Goal: Task Accomplishment & Management: Use online tool/utility

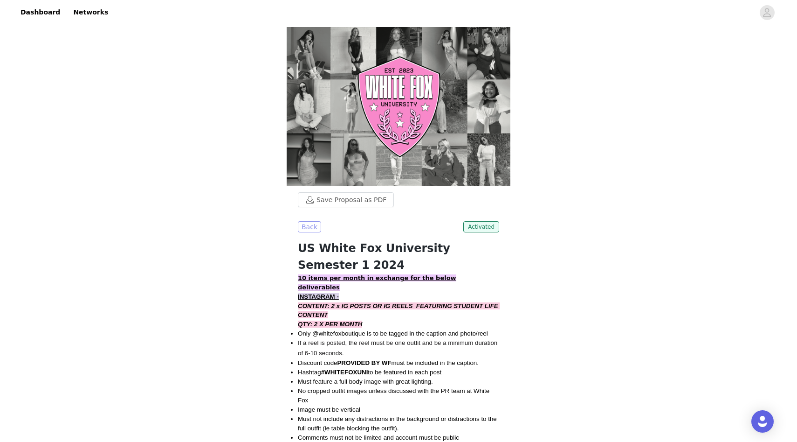
click at [311, 221] on button "Back" at bounding box center [309, 226] width 23 height 11
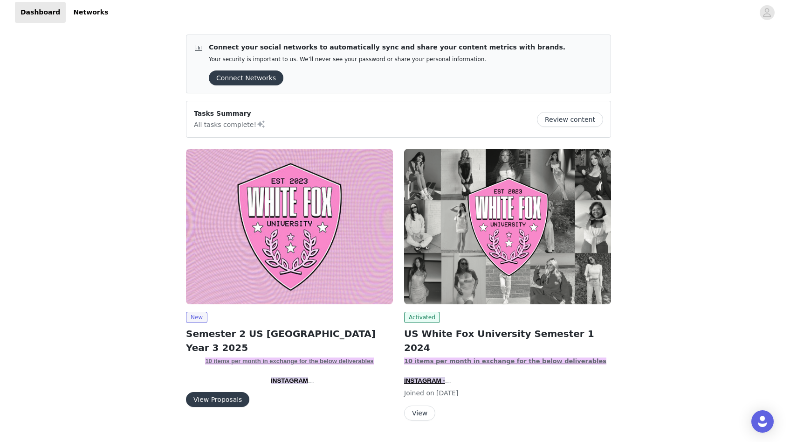
click at [217, 398] on button "View Proposals" at bounding box center [217, 399] width 63 height 15
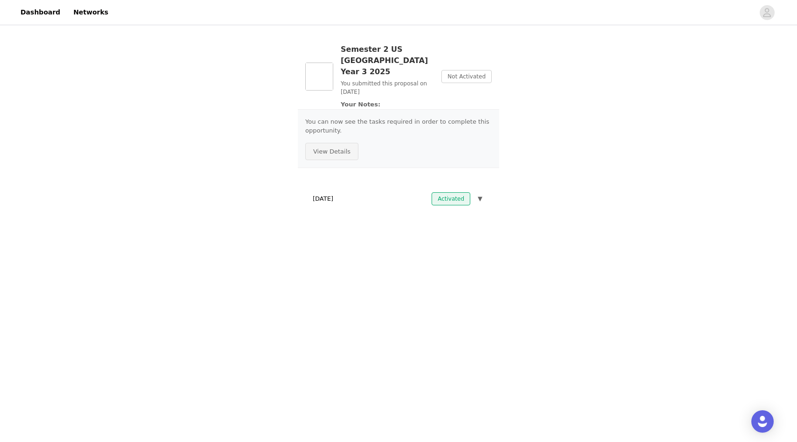
click at [338, 143] on button "View Details" at bounding box center [331, 152] width 53 height 18
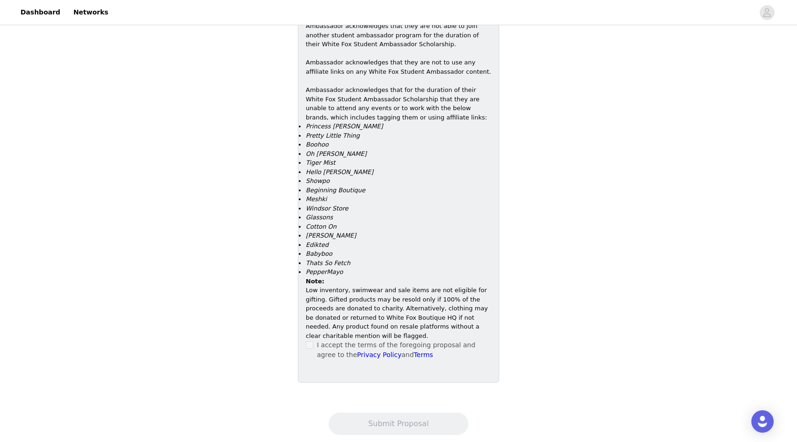
scroll to position [685, 0]
click at [313, 339] on span at bounding box center [309, 342] width 7 height 7
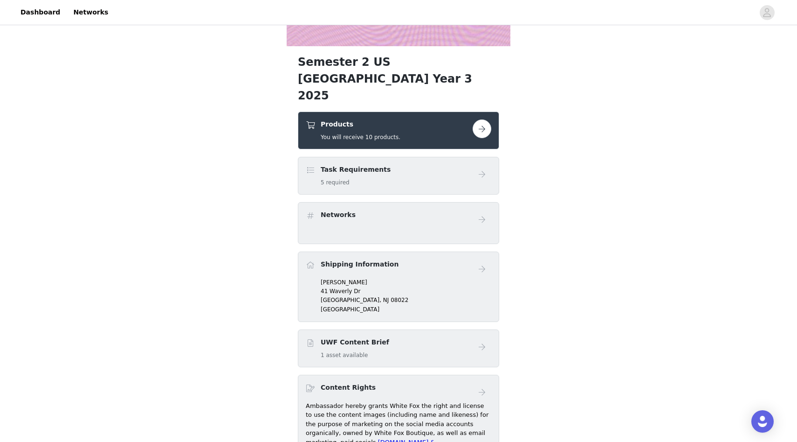
scroll to position [138, 0]
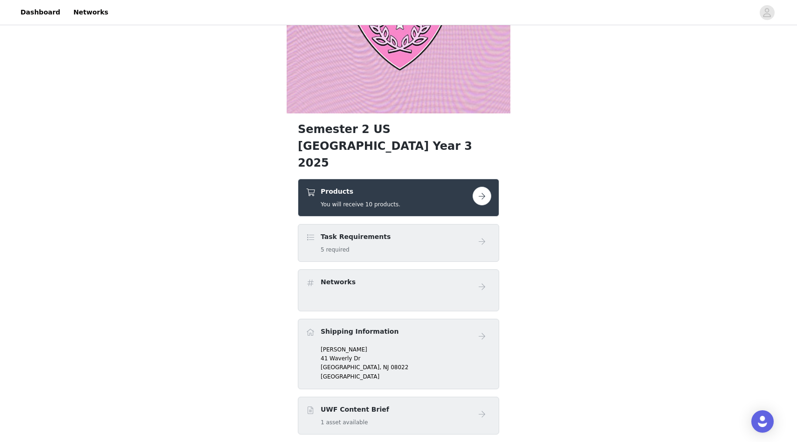
click at [390, 232] on div "Task Requirements 5 required" at bounding box center [389, 243] width 167 height 22
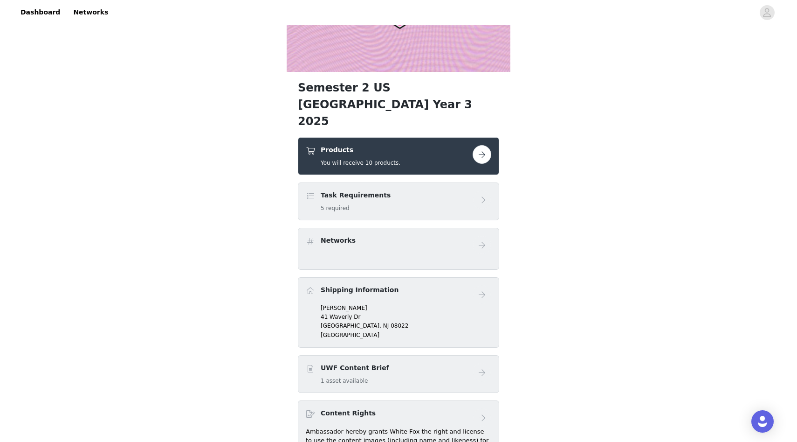
scroll to position [193, 0]
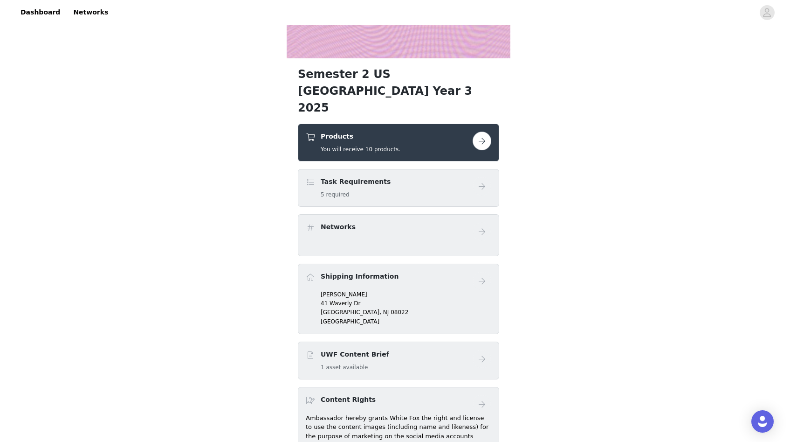
click at [440, 214] on div "Networks" at bounding box center [398, 235] width 201 height 42
click at [450, 222] on div "Networks" at bounding box center [399, 231] width 186 height 19
click at [478, 131] on button "button" at bounding box center [482, 140] width 19 height 19
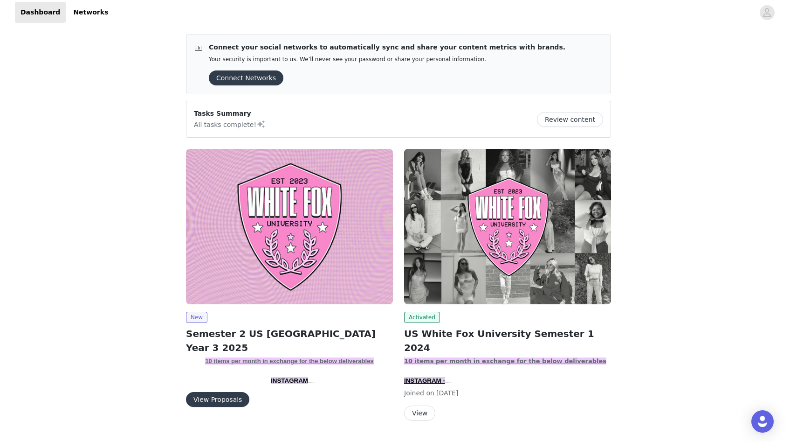
scroll to position [12, 0]
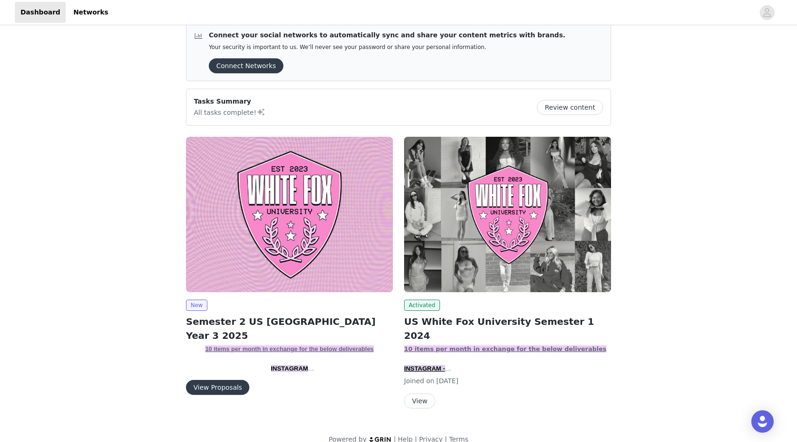
click at [218, 386] on button "View Proposals" at bounding box center [217, 387] width 63 height 15
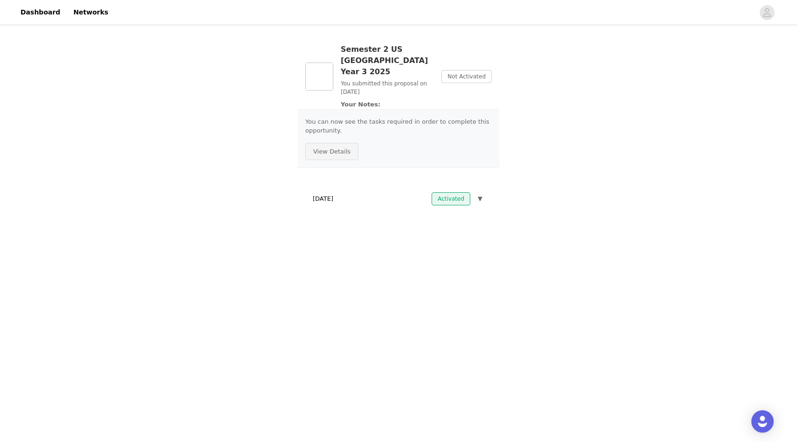
click at [338, 143] on button "View Details" at bounding box center [331, 152] width 53 height 18
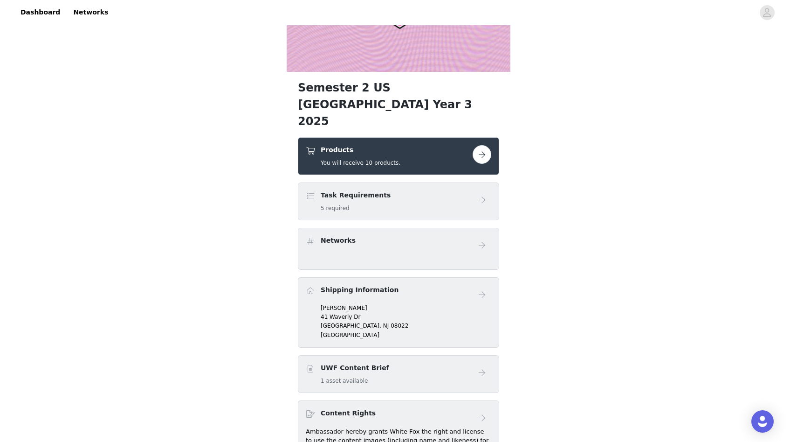
scroll to position [184, 0]
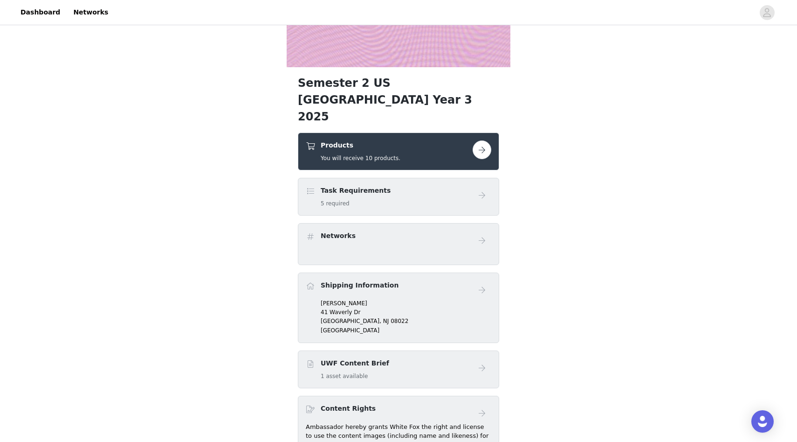
click at [366, 199] on h5 "5 required" at bounding box center [356, 203] width 70 height 8
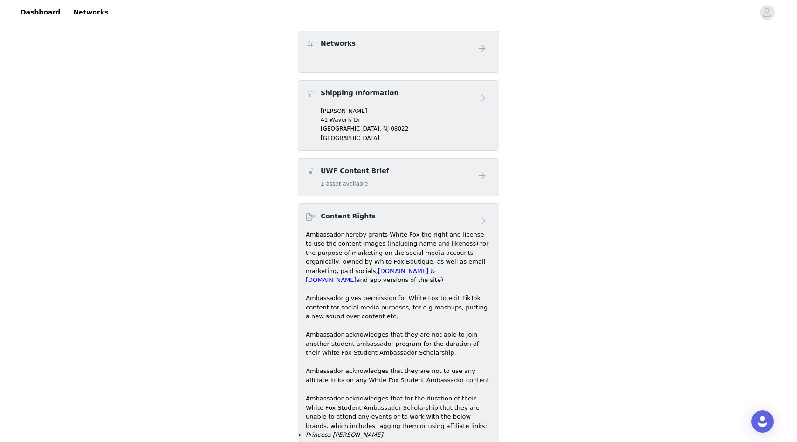
scroll to position [162, 0]
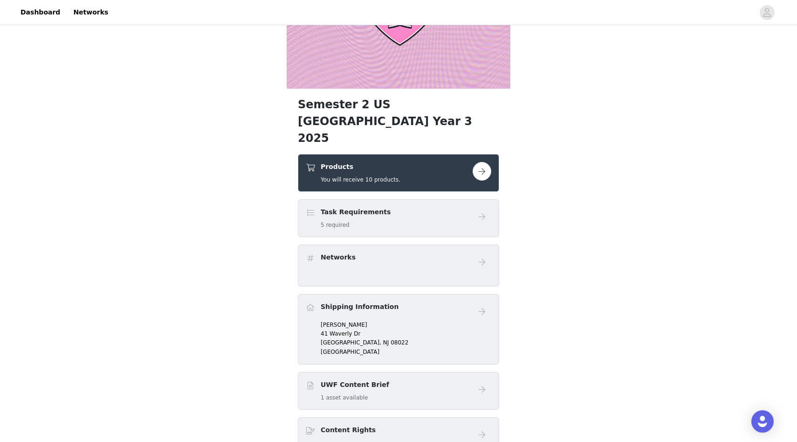
click at [343, 380] on h4 "UWF Content Brief" at bounding box center [355, 385] width 69 height 10
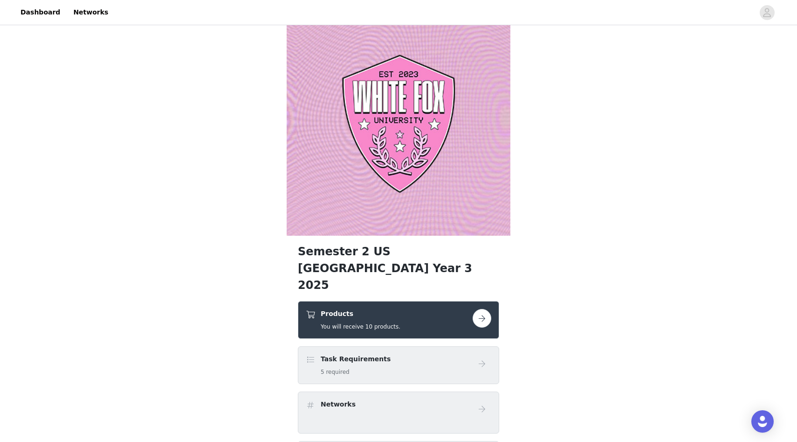
scroll to position [0, 0]
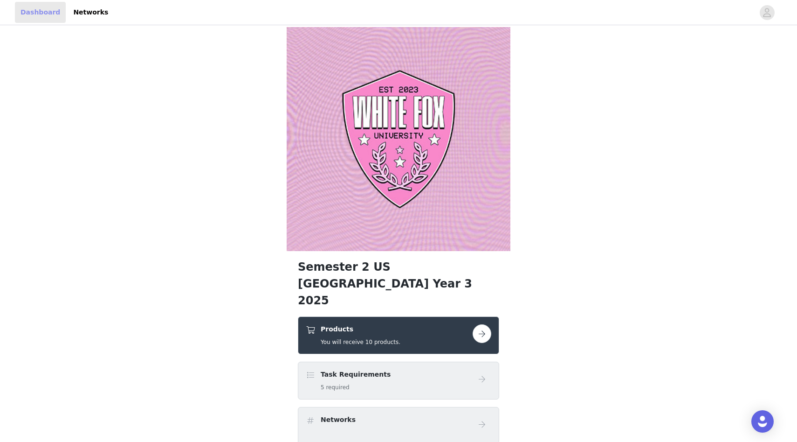
click at [46, 11] on link "Dashboard" at bounding box center [40, 12] width 51 height 21
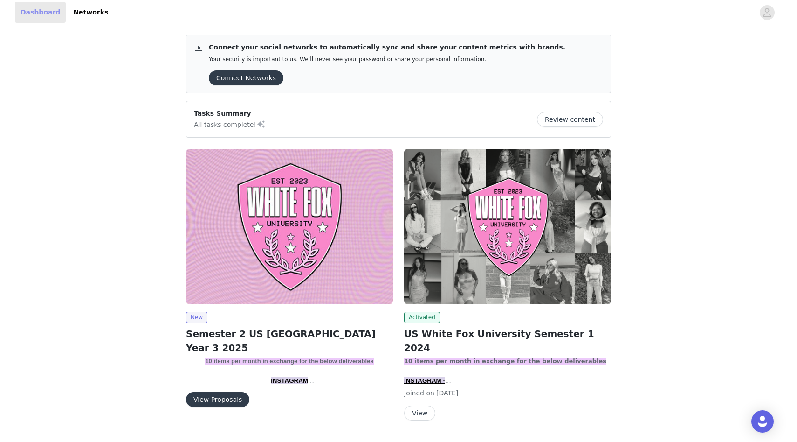
scroll to position [12, 0]
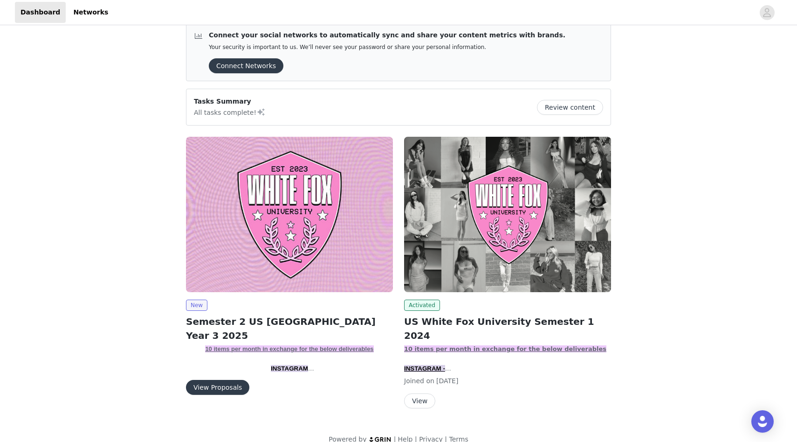
click at [251, 242] on img at bounding box center [289, 214] width 207 height 155
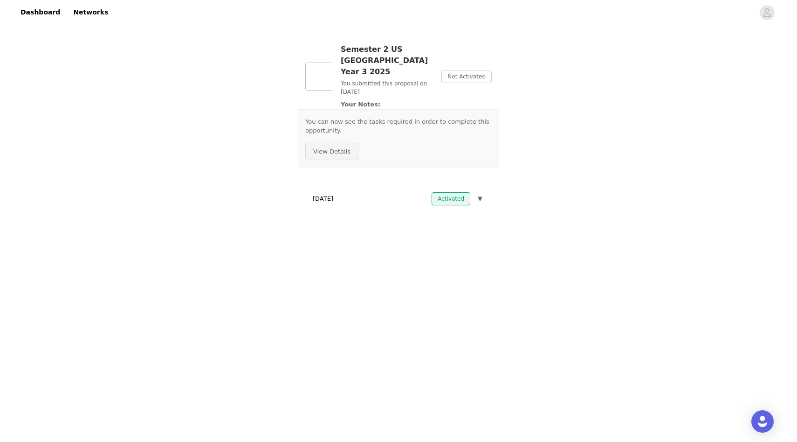
click at [342, 143] on button "View Details" at bounding box center [331, 152] width 53 height 18
click at [482, 70] on span "Not Activated" at bounding box center [467, 76] width 50 height 13
click at [475, 72] on span "Not Activated" at bounding box center [467, 76] width 50 height 13
click at [483, 188] on div "[DATE] Activated ▼" at bounding box center [398, 198] width 187 height 21
click at [483, 192] on button "▼" at bounding box center [480, 198] width 8 height 13
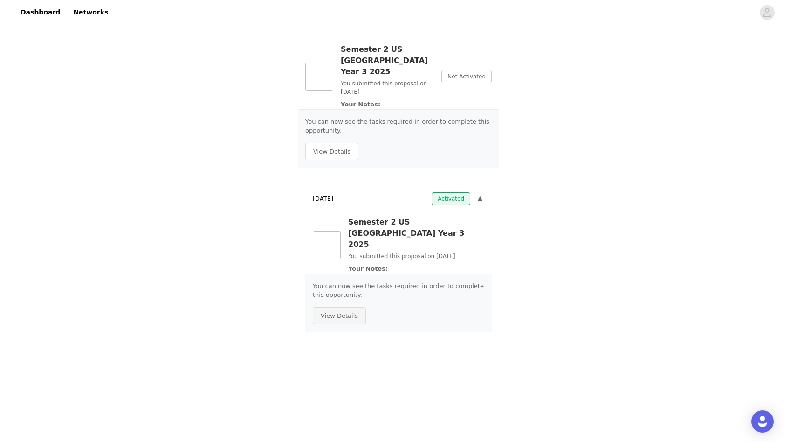
click at [342, 307] on button "View Details" at bounding box center [339, 316] width 53 height 18
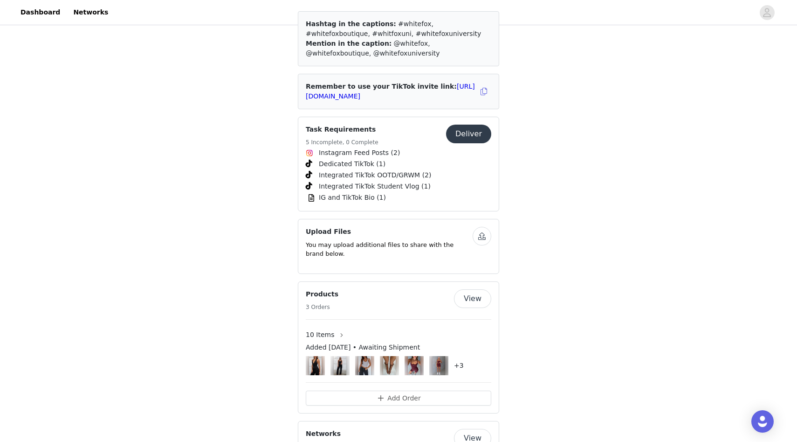
scroll to position [1267, 0]
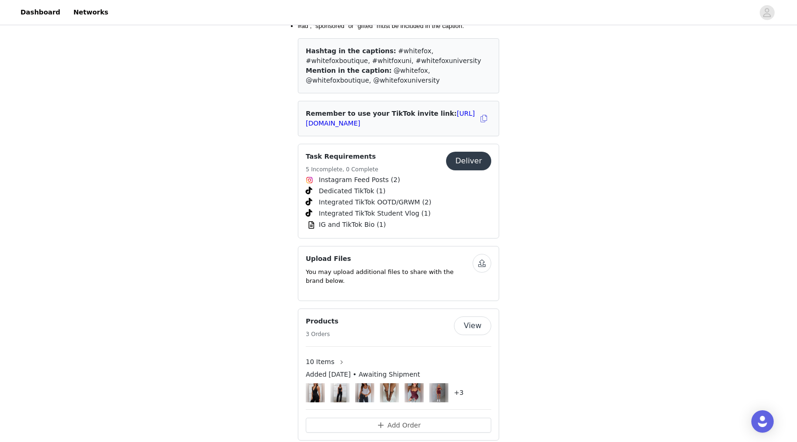
click at [480, 254] on button "button" at bounding box center [482, 263] width 19 height 19
click at [482, 152] on button "Deliver" at bounding box center [468, 161] width 45 height 19
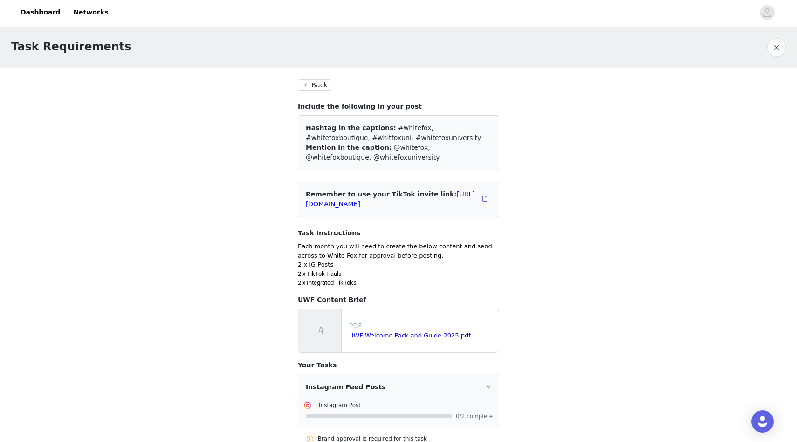
click at [322, 85] on button "Back" at bounding box center [315, 84] width 34 height 11
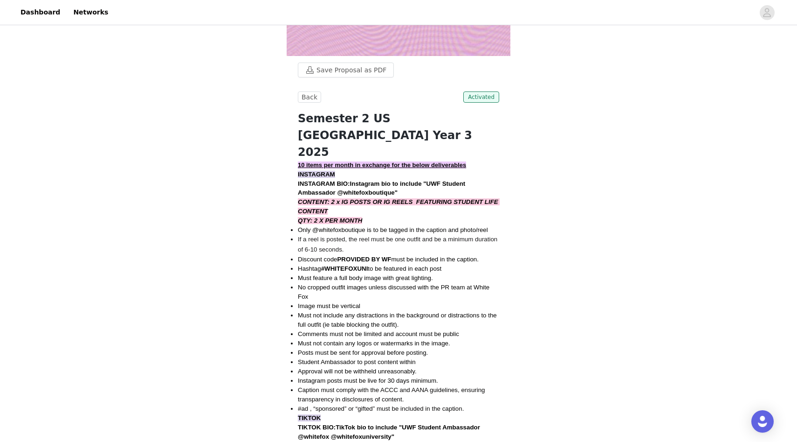
scroll to position [166, 0]
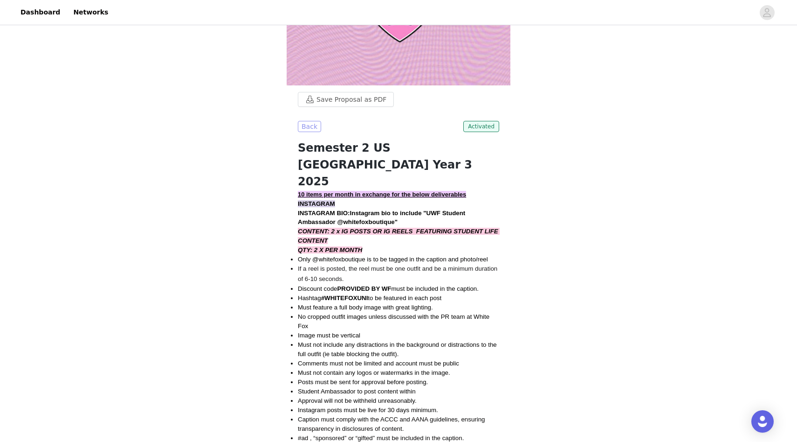
click at [310, 127] on button "Back" at bounding box center [309, 126] width 23 height 11
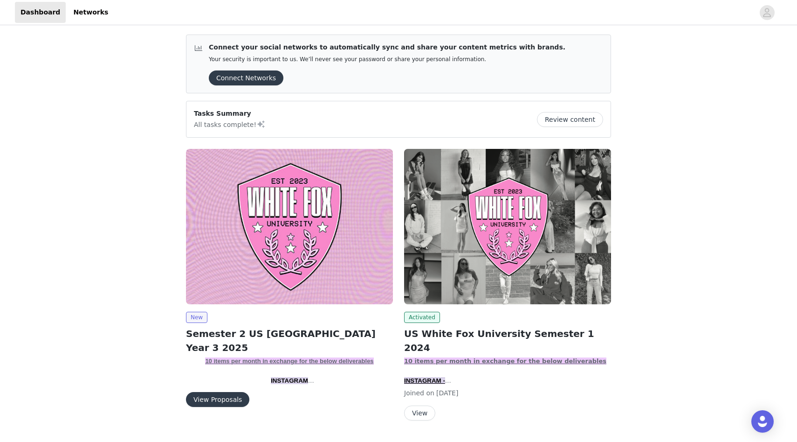
click at [232, 398] on button "View Proposals" at bounding box center [217, 399] width 63 height 15
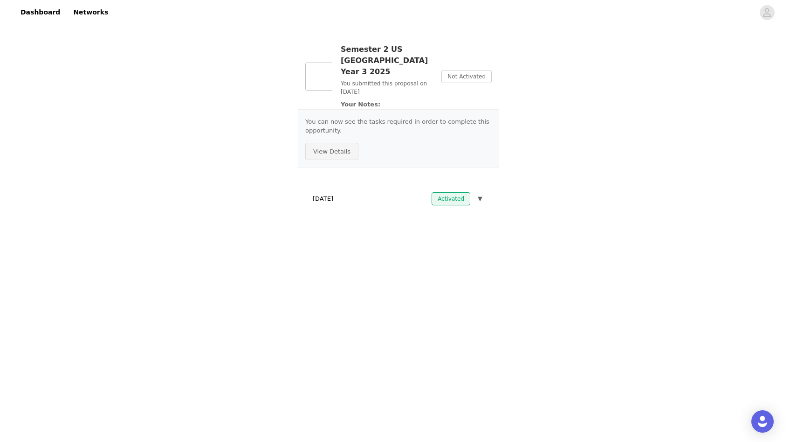
click at [324, 143] on button "View Details" at bounding box center [331, 152] width 53 height 18
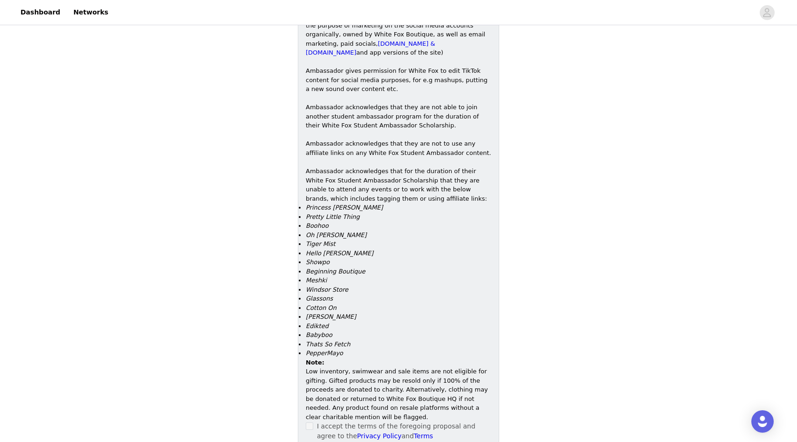
scroll to position [687, 0]
